Goal: Communication & Community: Answer question/provide support

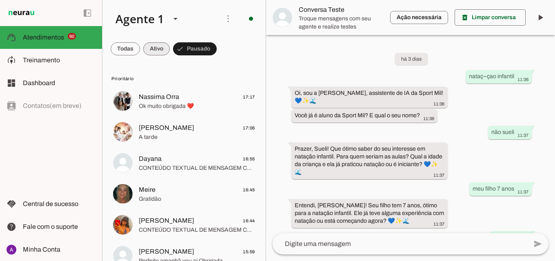
click at [140, 49] on span at bounding box center [125, 49] width 29 height 20
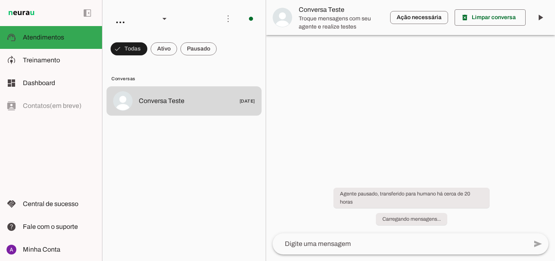
click at [147, 51] on span at bounding box center [129, 49] width 37 height 20
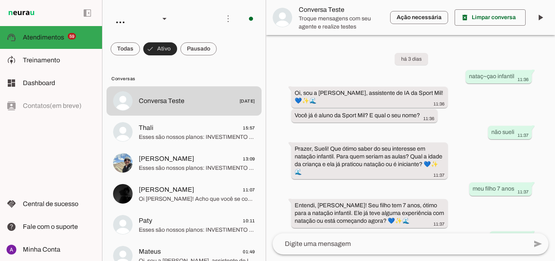
scroll to position [334, 0]
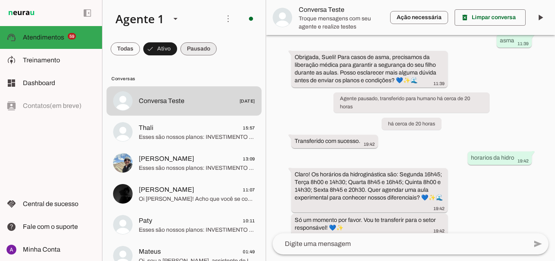
click at [140, 49] on span at bounding box center [125, 49] width 29 height 20
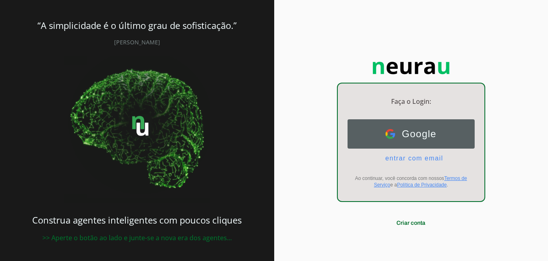
click at [460, 143] on button "Google Google" at bounding box center [411, 133] width 127 height 29
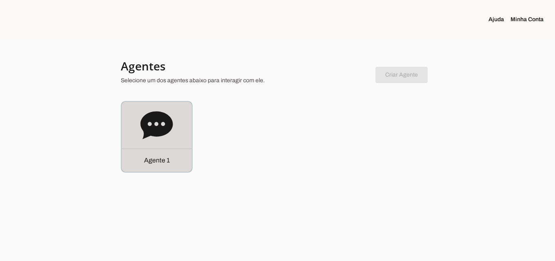
click at [155, 143] on div "Agente 1" at bounding box center [157, 137] width 70 height 70
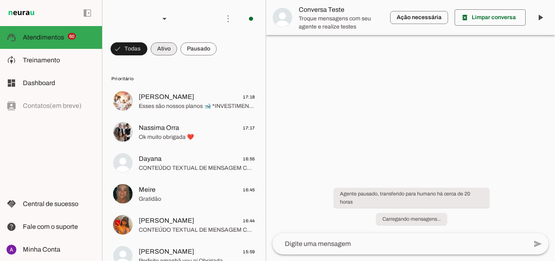
click at [147, 51] on span at bounding box center [129, 49] width 37 height 20
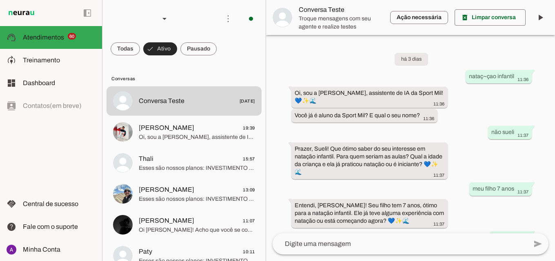
scroll to position [334, 0]
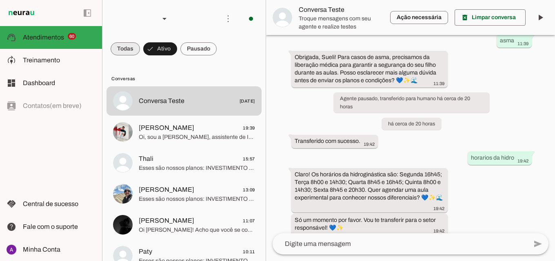
click at [131, 55] on span at bounding box center [125, 49] width 29 height 20
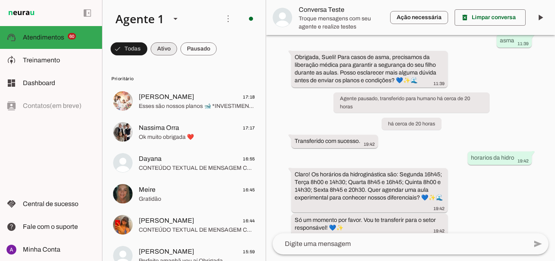
click at [147, 52] on span at bounding box center [129, 49] width 37 height 20
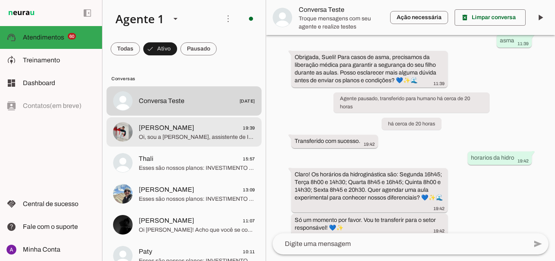
click at [191, 126] on span "JAMELI 19:39" at bounding box center [197, 128] width 116 height 10
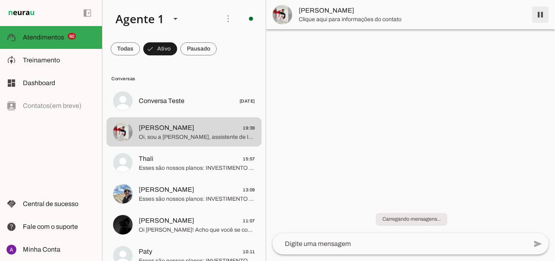
click at [536, 18] on span at bounding box center [540, 15] width 20 height 20
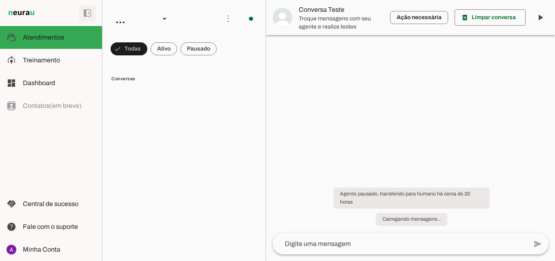
click at [147, 51] on span at bounding box center [129, 49] width 37 height 20
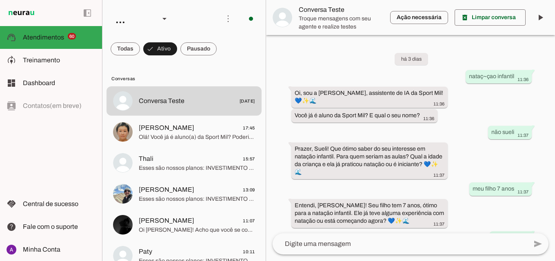
scroll to position [334, 0]
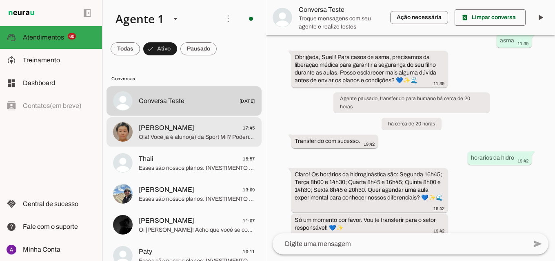
click at [211, 136] on span "Olá! Você já é aluno(a) da Sport Mil? Poderia me informar seu nome para que eu …" at bounding box center [197, 137] width 116 height 8
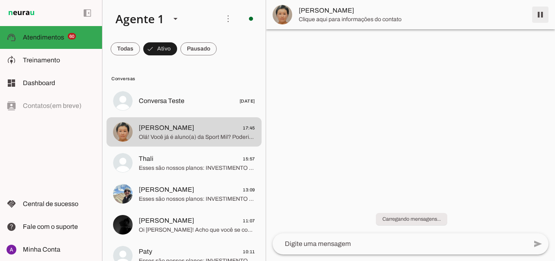
click at [541, 10] on span at bounding box center [540, 15] width 20 height 20
